Goal: Transaction & Acquisition: Download file/media

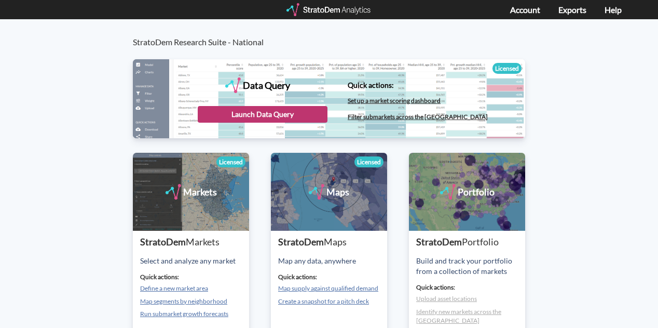
click at [299, 114] on div "Launch Data Query" at bounding box center [263, 114] width 130 height 17
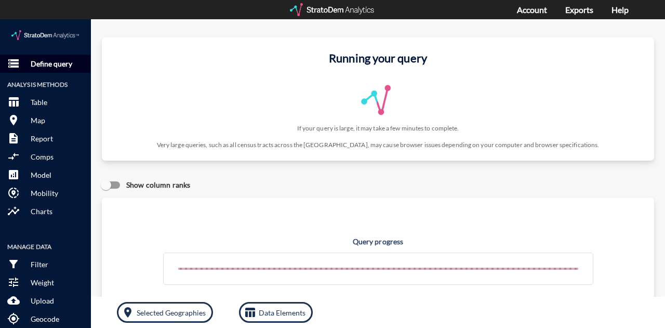
click p "Define query"
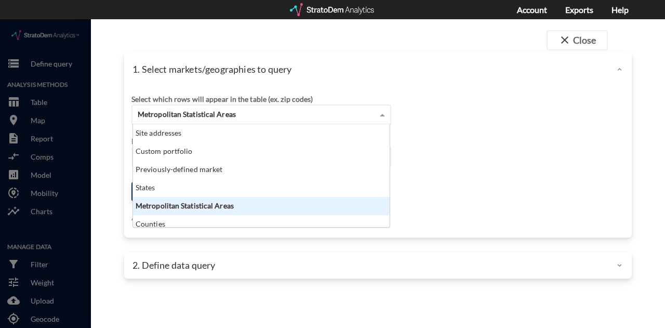
click span "Metropolitan Statistical Areas"
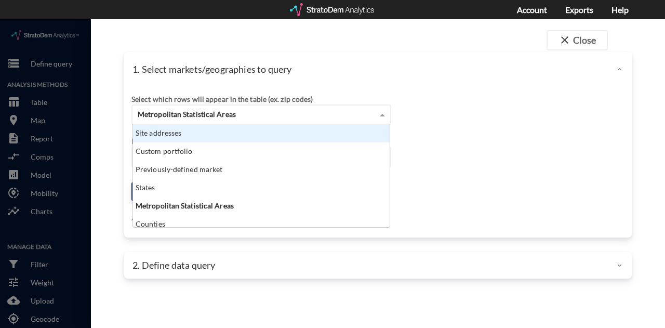
click div "Site addresses"
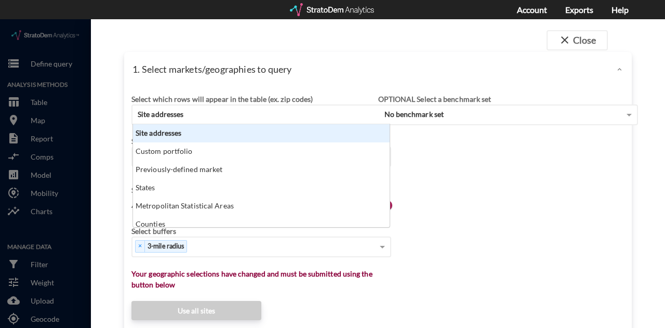
click span "Site addresses"
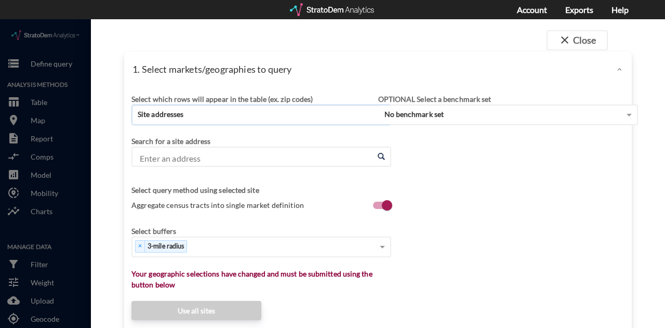
click input "Enter an address"
paste input "[STREET_ADDRESS]"
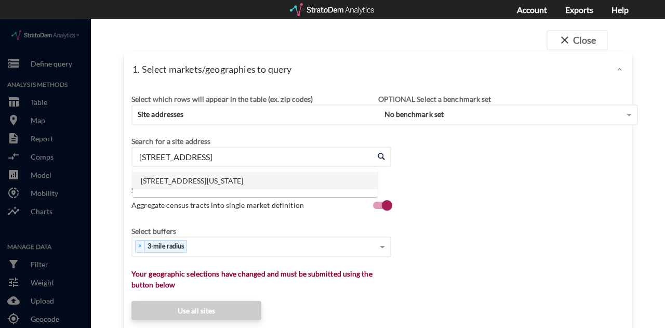
click li "[STREET_ADDRESS][US_STATE]"
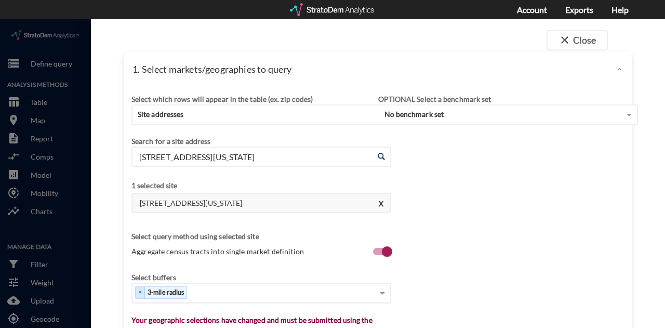
type input "[STREET_ADDRESS][US_STATE]"
click div "Select..."
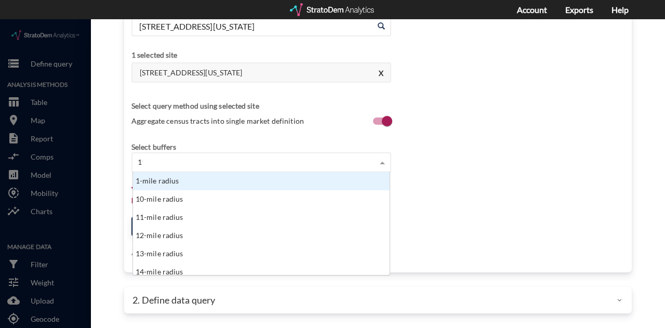
scroll to position [10, 250]
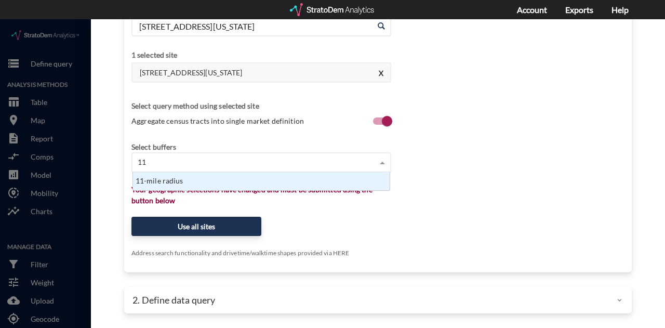
type input "1"
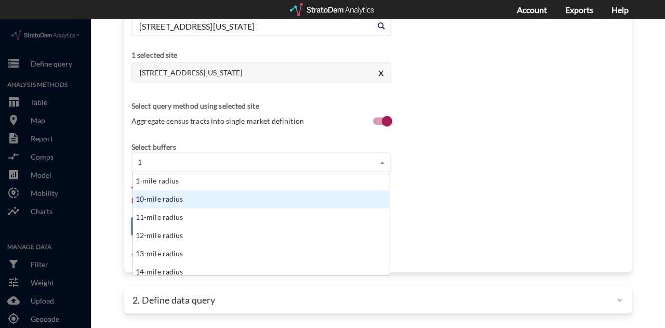
scroll to position [95, 250]
click div "1-mile radius"
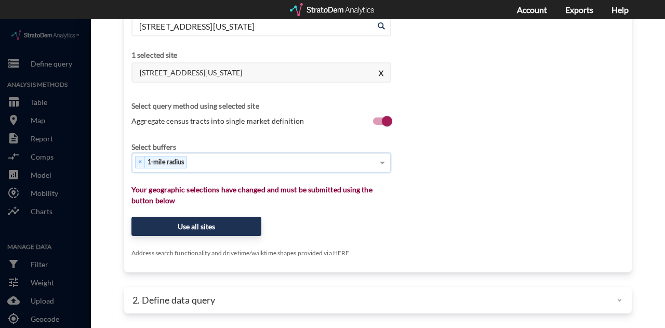
type input "3"
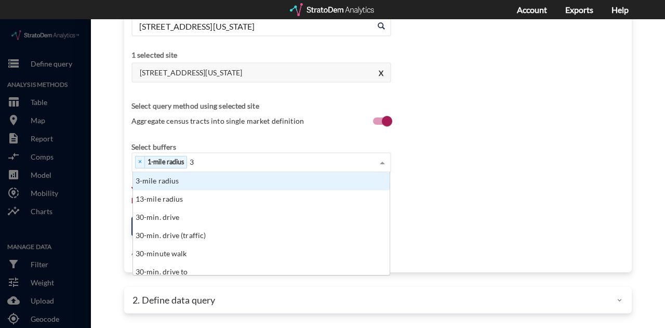
click div "3-mile radius"
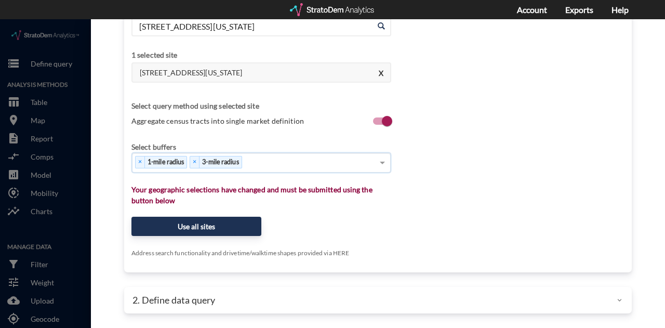
type input "5"
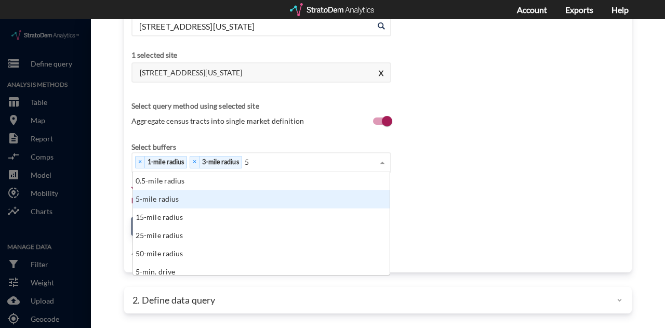
click div "5-mile radius"
type input "10"
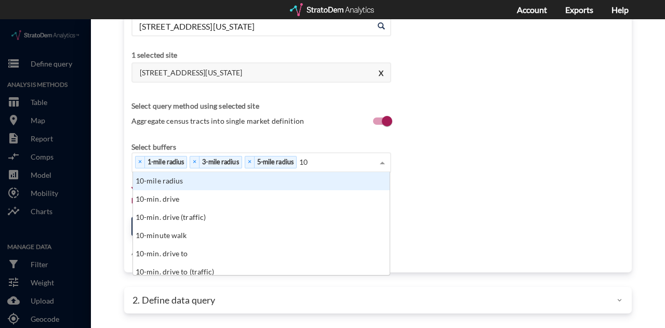
click div "10-mile radius"
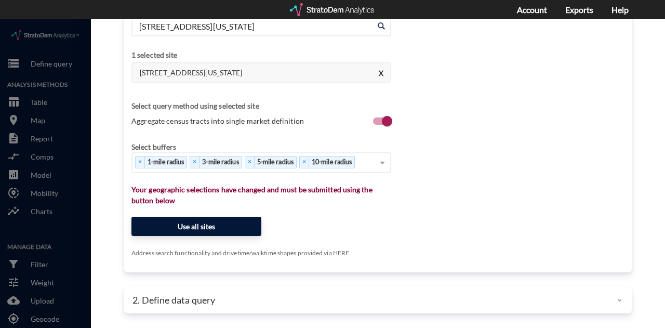
click button "Use all sites"
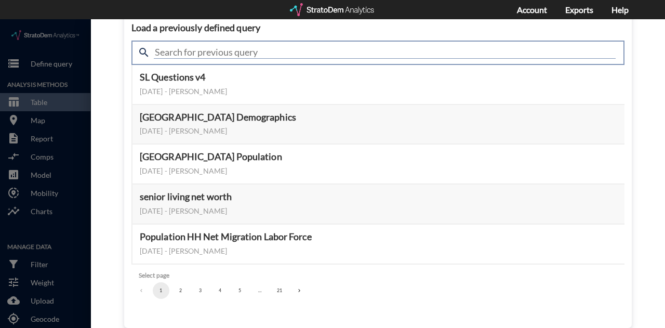
click input "text"
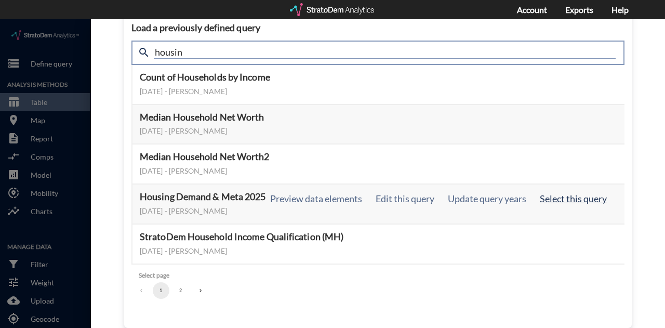
type input "housin"
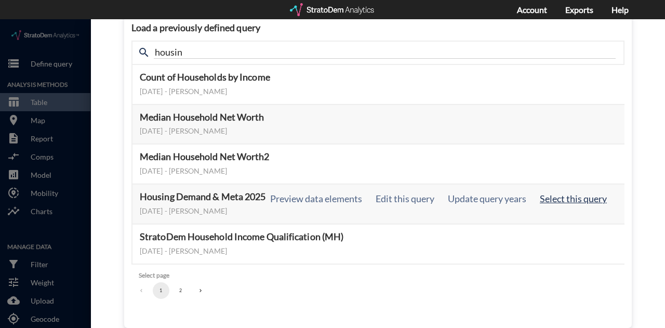
click button "Select this query"
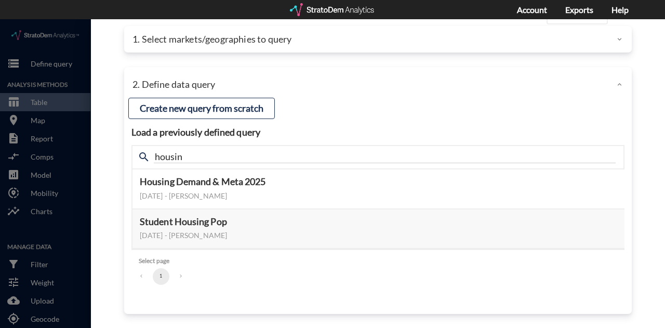
scroll to position [71, 0]
click button "Select this query"
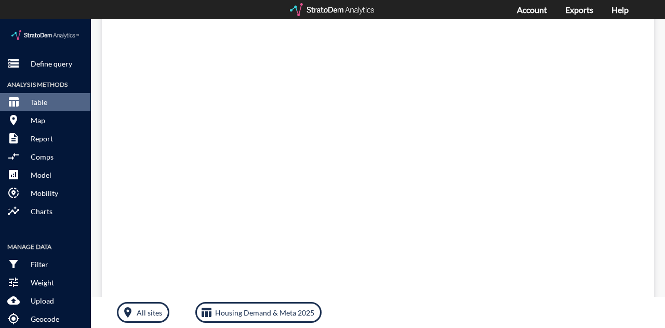
scroll to position [0, 0]
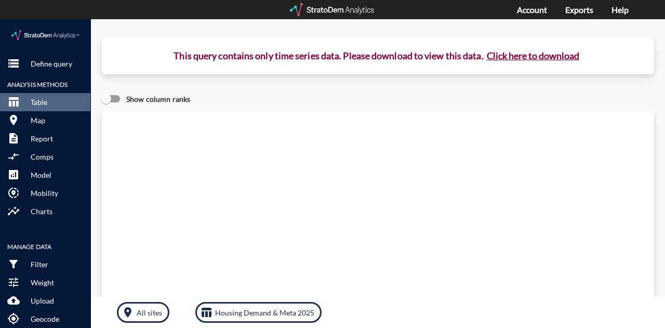
click button "Click here to download"
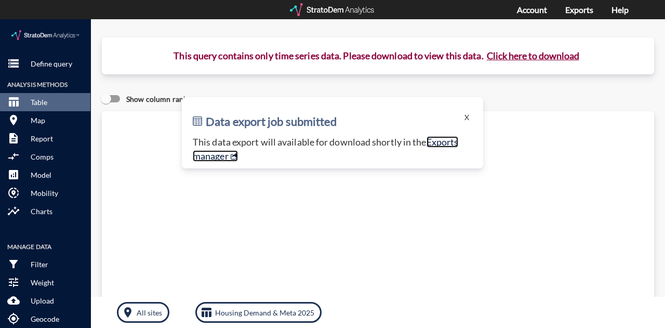
click link "Exports manager"
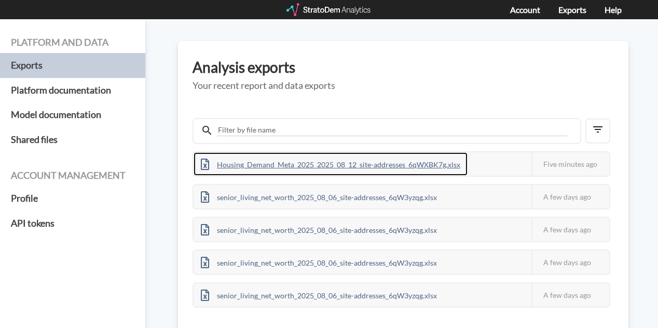
click at [394, 161] on div "Housing_Demand_Meta_2025_2025_08_12_site-addresses_6qWXBK7g.xlsx" at bounding box center [331, 163] width 274 height 23
